Goal: Task Accomplishment & Management: Use online tool/utility

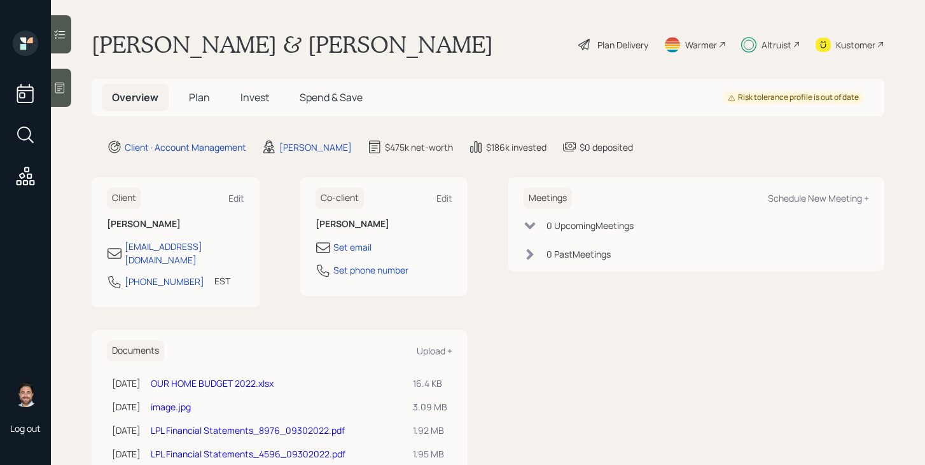
click at [194, 101] on span "Plan" at bounding box center [199, 97] width 21 height 14
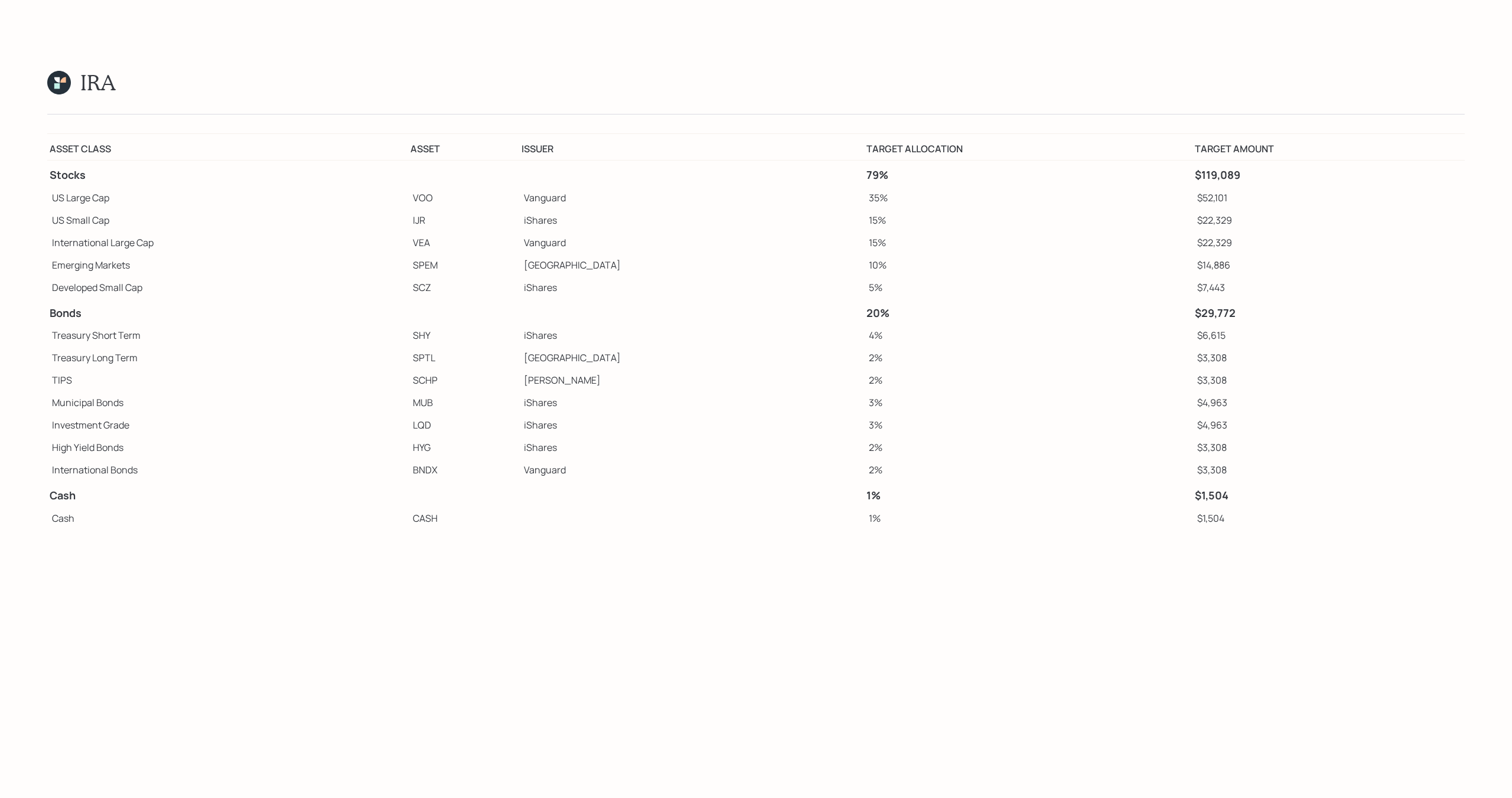
scroll to position [18321, 0]
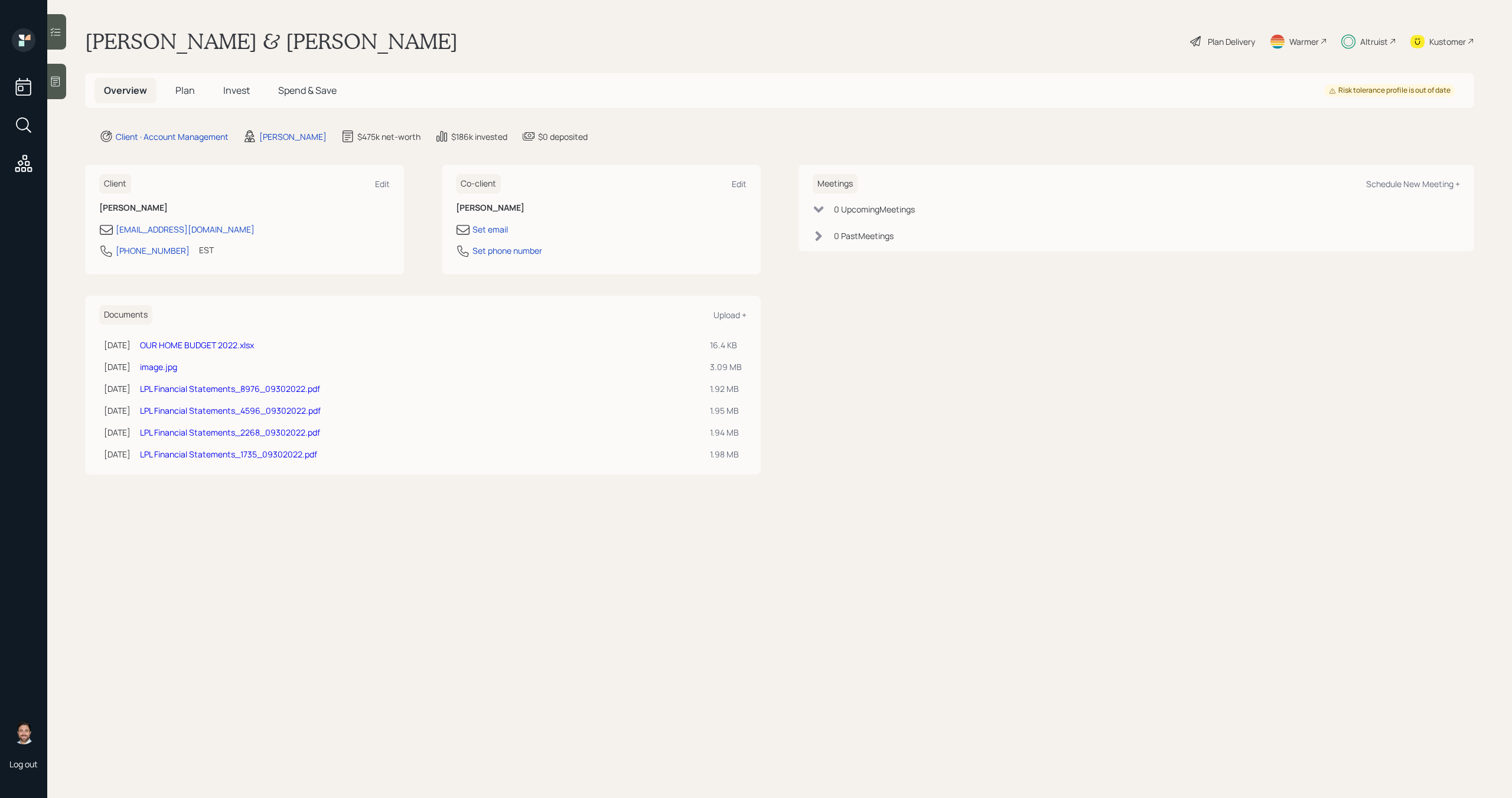
click at [1219, 43] on div "Plan Delivery" at bounding box center [1231, 41] width 47 height 12
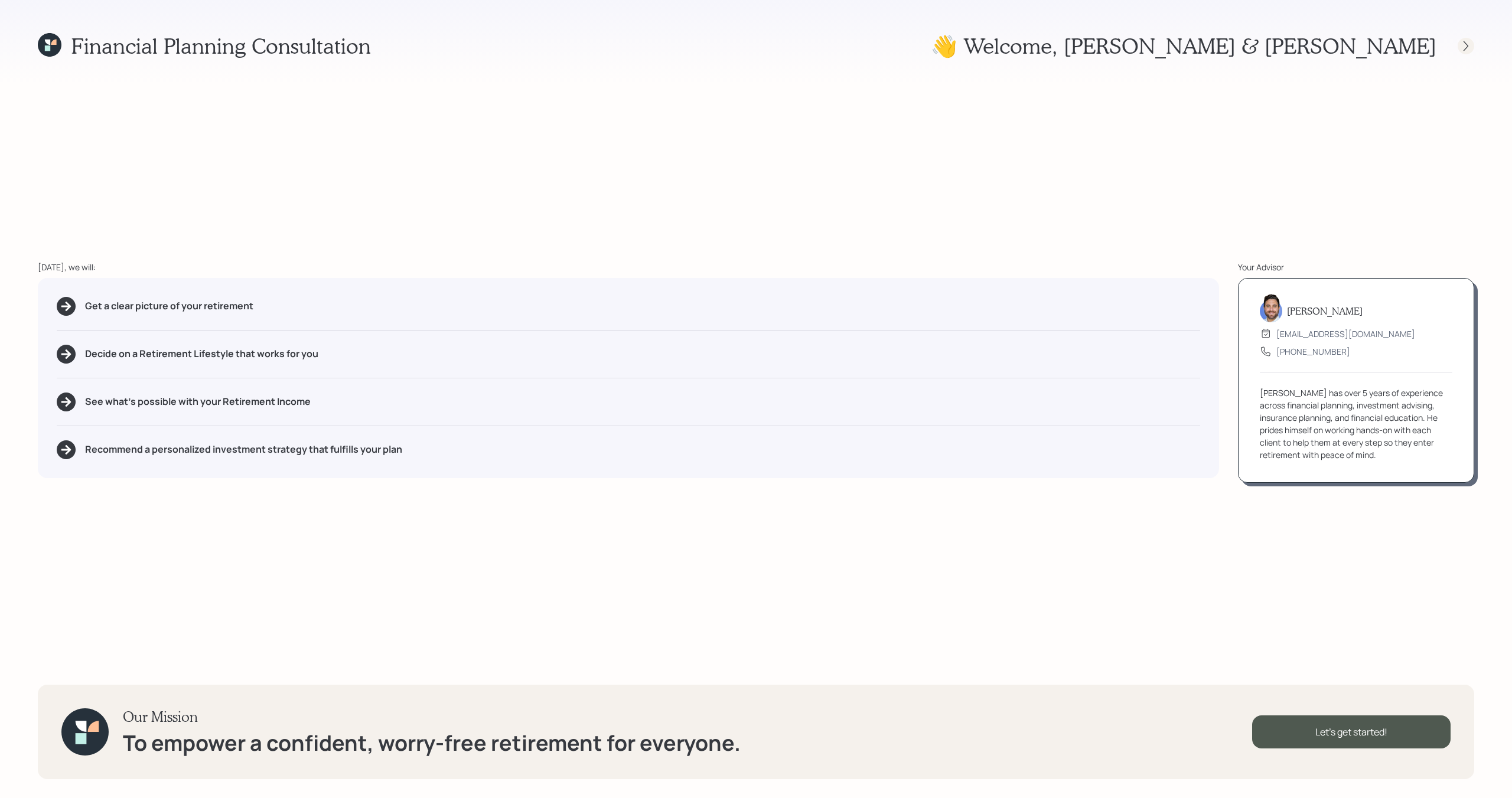
click at [1466, 43] on icon at bounding box center [1466, 45] width 12 height 12
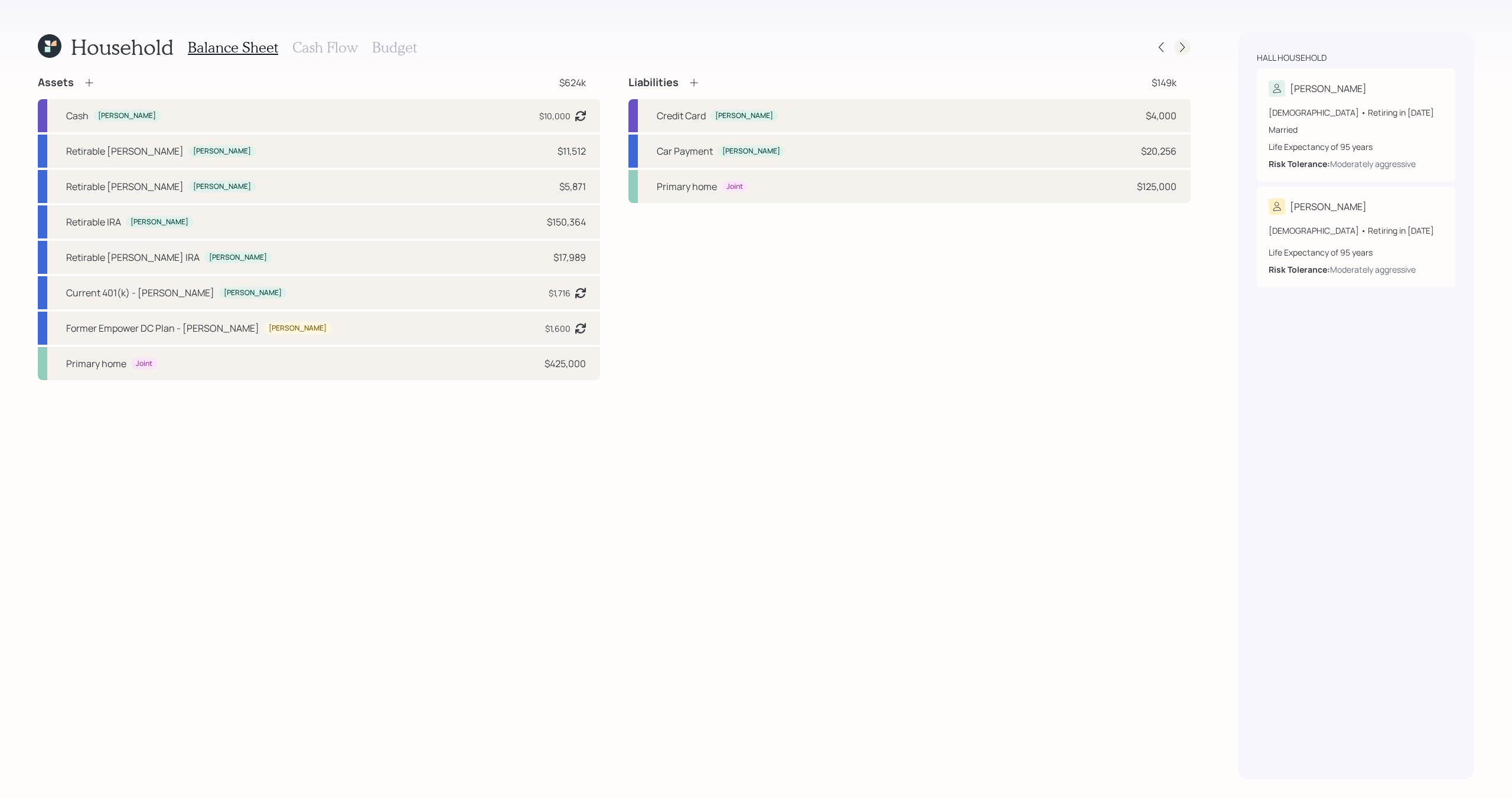
click at [1188, 47] on div at bounding box center [1182, 47] width 17 height 17
